Goal: Task Accomplishment & Management: Use online tool/utility

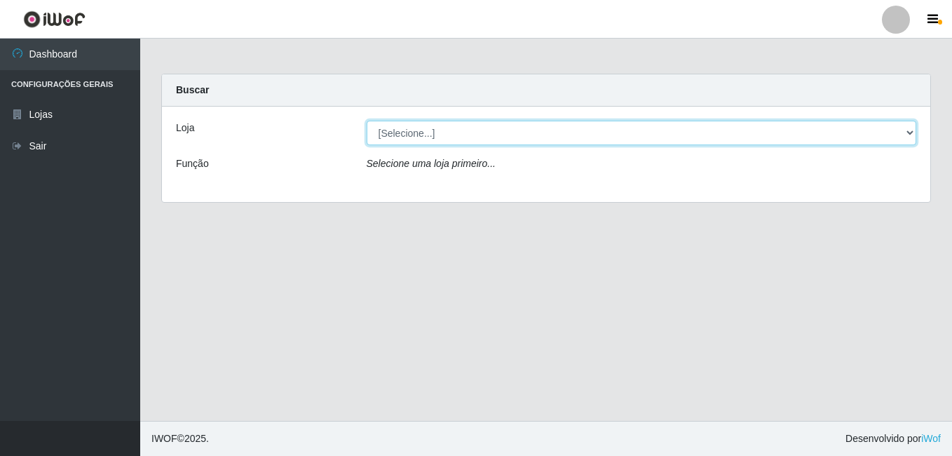
click at [425, 128] on select "[Selecione...] C-[GEOGRAPHIC_DATA]" at bounding box center [642, 133] width 551 height 25
select select "239"
click at [367, 121] on select "[Selecione...] C-[GEOGRAPHIC_DATA]" at bounding box center [642, 133] width 551 height 25
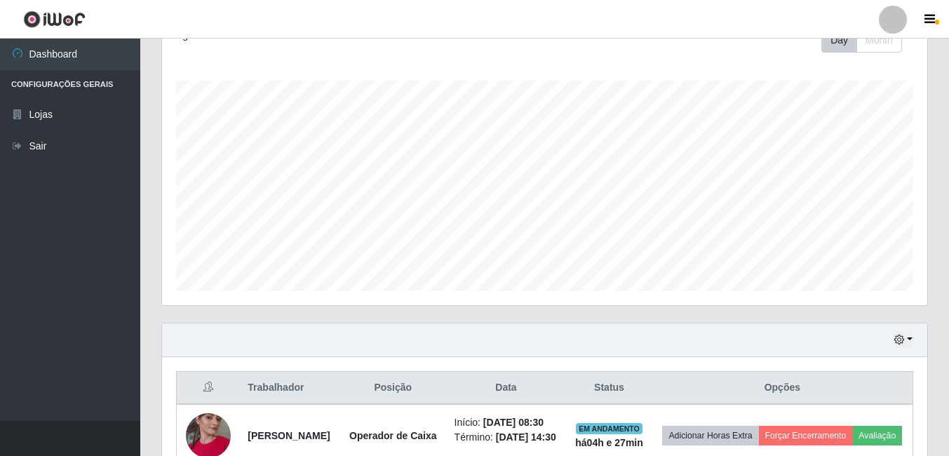
scroll to position [401, 0]
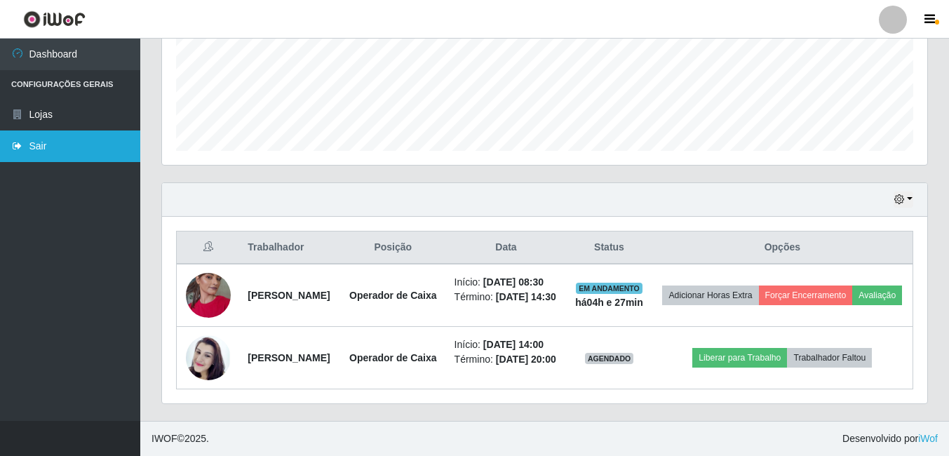
click at [43, 154] on link "Sair" at bounding box center [70, 146] width 140 height 32
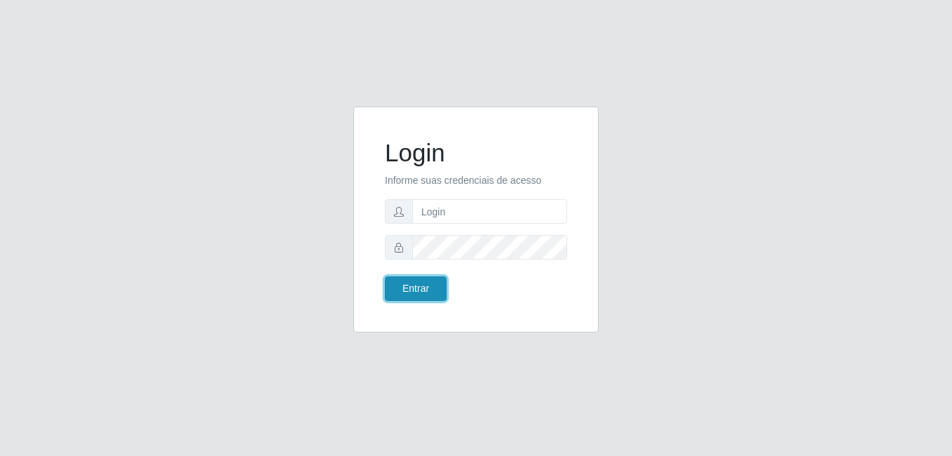
click at [421, 283] on button "Entrar" at bounding box center [416, 288] width 62 height 25
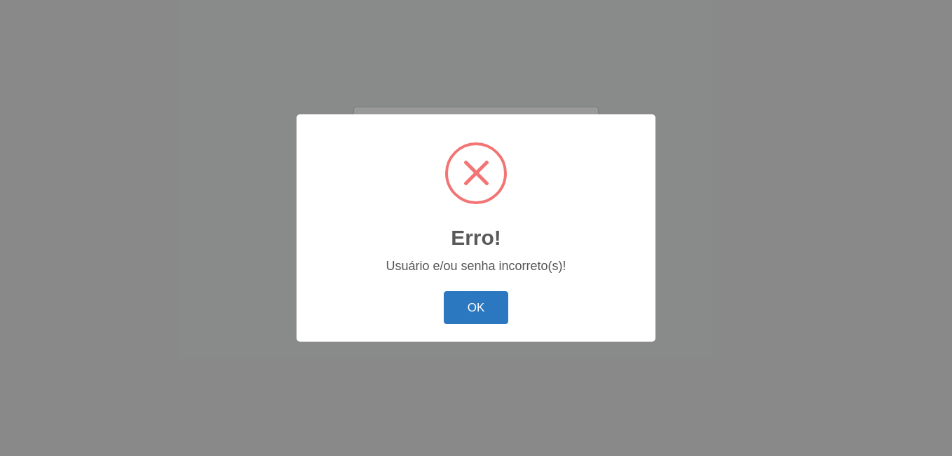
click at [461, 300] on button "OK" at bounding box center [476, 307] width 65 height 33
